Goal: Task Accomplishment & Management: Manage account settings

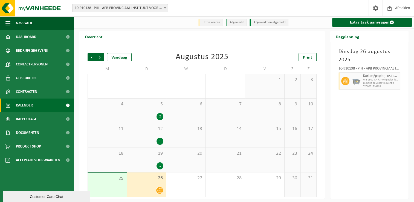
drag, startPoint x: 186, startPoint y: 57, endPoint x: 173, endPoint y: 56, distance: 13.1
click at [186, 57] on div "Augustus 2025" at bounding box center [202, 57] width 53 height 8
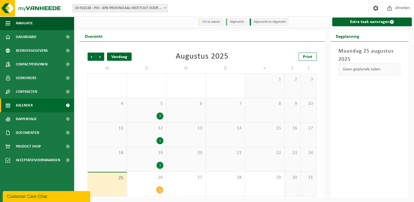
scroll to position [1, 0]
click at [101, 59] on span "Volgende" at bounding box center [100, 57] width 8 height 8
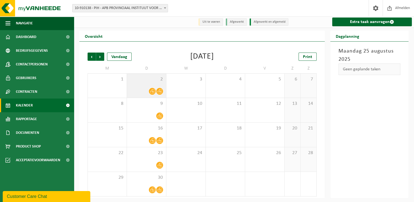
click at [160, 78] on span "2" at bounding box center [147, 79] width 34 height 6
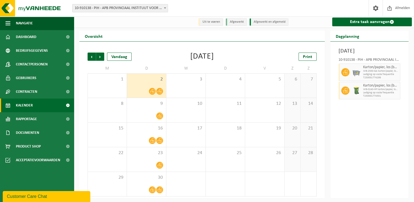
click at [214, 59] on div "September 2025" at bounding box center [202, 57] width 24 height 8
click at [94, 56] on span "Vorige" at bounding box center [92, 57] width 8 height 8
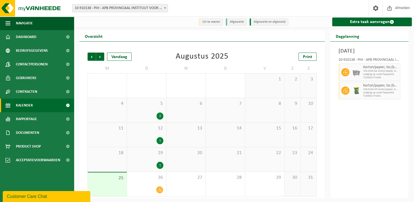
click at [148, 168] on div "1" at bounding box center [147, 165] width 34 height 7
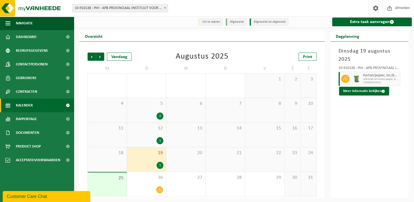
click at [152, 138] on div "1" at bounding box center [147, 140] width 34 height 7
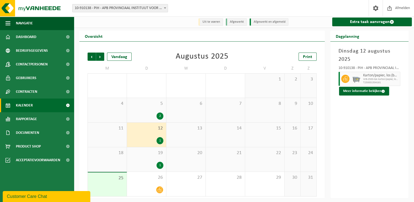
click at [146, 111] on div "5 2" at bounding box center [146, 110] width 39 height 24
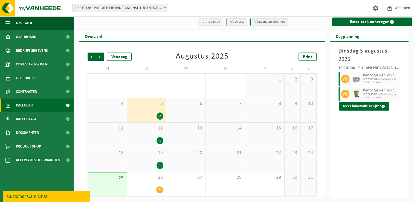
click at [147, 146] on div "12 1" at bounding box center [146, 135] width 39 height 24
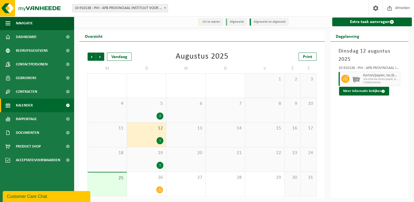
click at [148, 160] on div "19 1" at bounding box center [146, 159] width 39 height 24
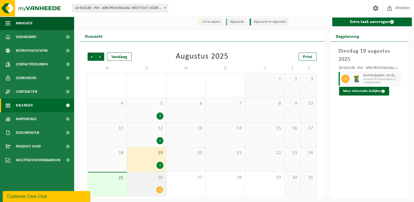
click at [146, 183] on div "26" at bounding box center [146, 184] width 39 height 24
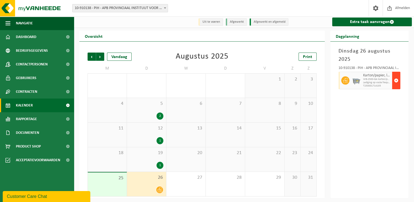
click at [397, 81] on span "button" at bounding box center [396, 80] width 4 height 11
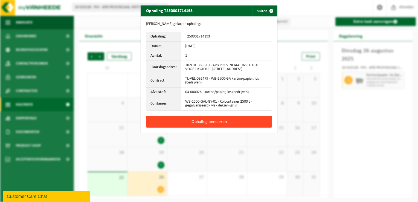
click at [224, 123] on button "Ophaling annuleren" at bounding box center [209, 121] width 126 height 11
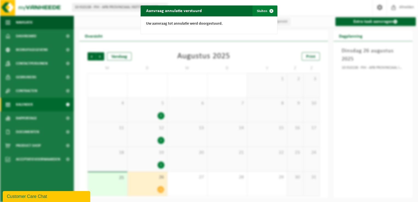
click at [268, 14] on span "button" at bounding box center [271, 10] width 11 height 11
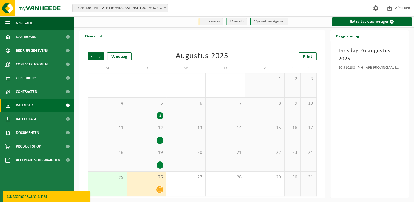
click at [232, 51] on div "Vorige Volgende Vandaag Augustus 2025 Print M D W D V Z Z 28 29 1 30 1 5 31 1 2…" at bounding box center [202, 124] width 235 height 155
